Goal: Find specific page/section: Find specific page/section

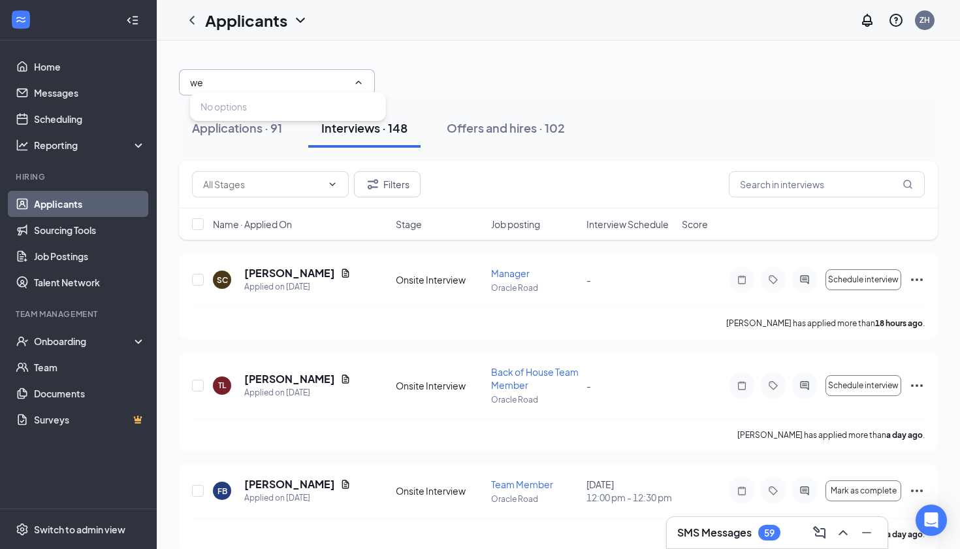
type input "w"
click at [752, 193] on input "text" at bounding box center [827, 184] width 196 height 26
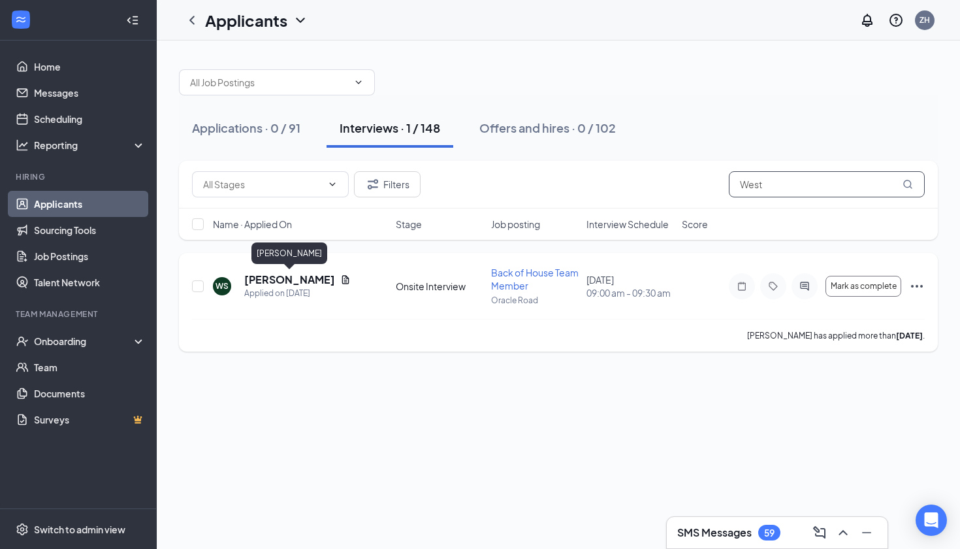
type input "West"
click at [285, 282] on h5 "[PERSON_NAME]" at bounding box center [289, 279] width 91 height 14
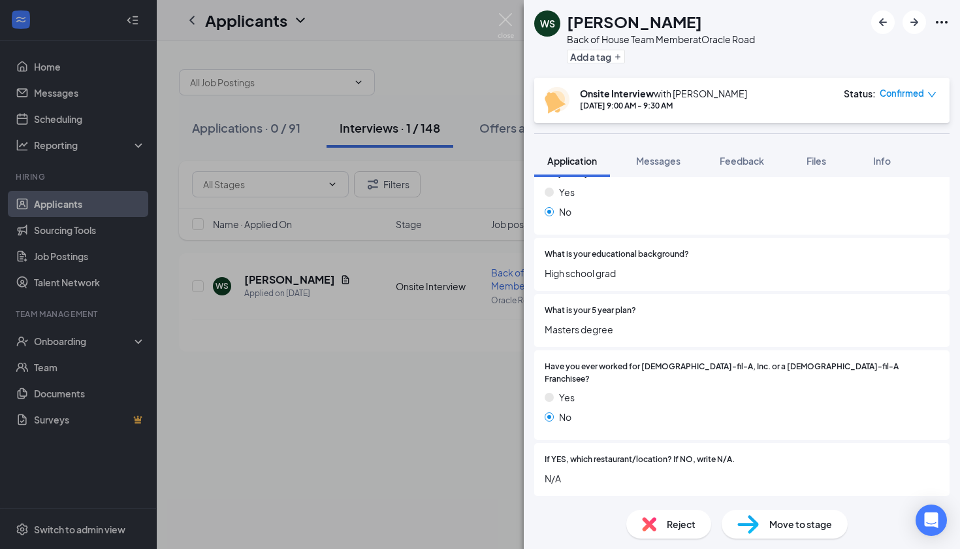
scroll to position [225, 0]
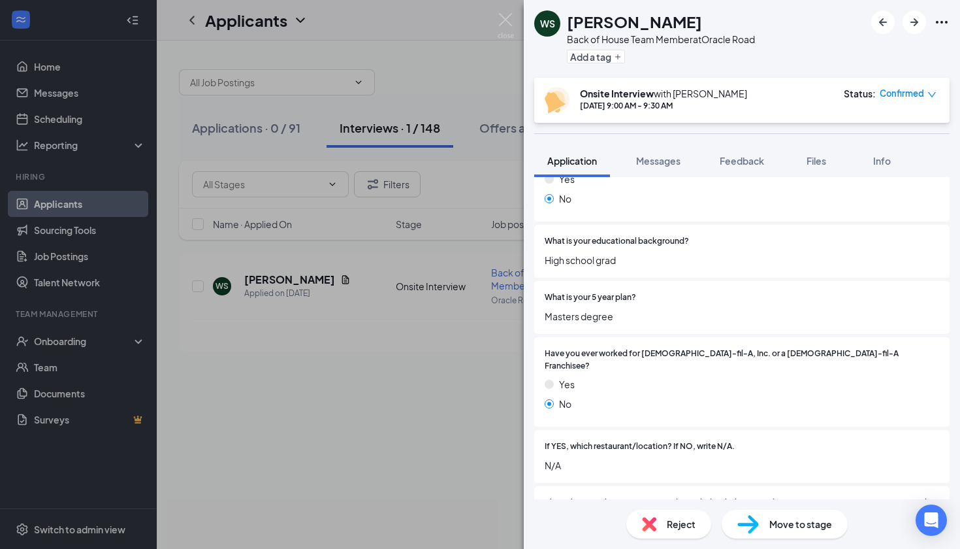
click at [337, 445] on div "WS [PERSON_NAME] Back of House Team Member at [GEOGRAPHIC_DATA] Add a tag Onsit…" at bounding box center [480, 274] width 960 height 549
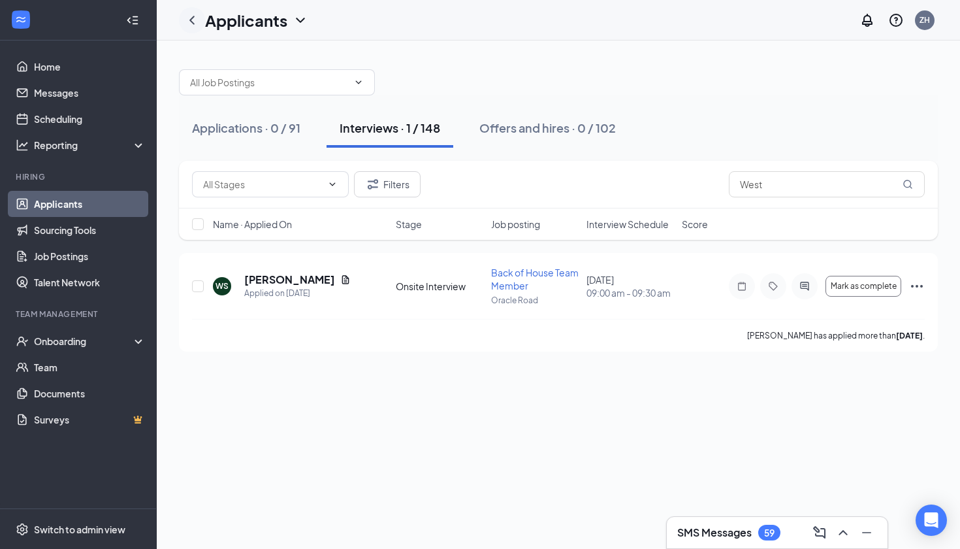
click at [182, 25] on div at bounding box center [192, 20] width 26 height 26
click at [184, 23] on icon "ChevronLeft" at bounding box center [192, 20] width 16 height 16
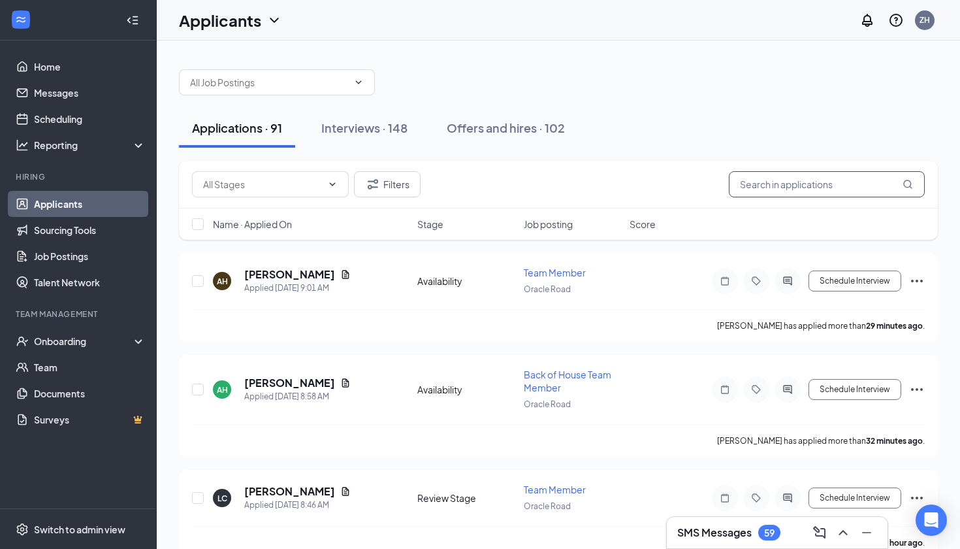
click at [797, 193] on input "text" at bounding box center [827, 184] width 196 height 26
